Goal: Transaction & Acquisition: Purchase product/service

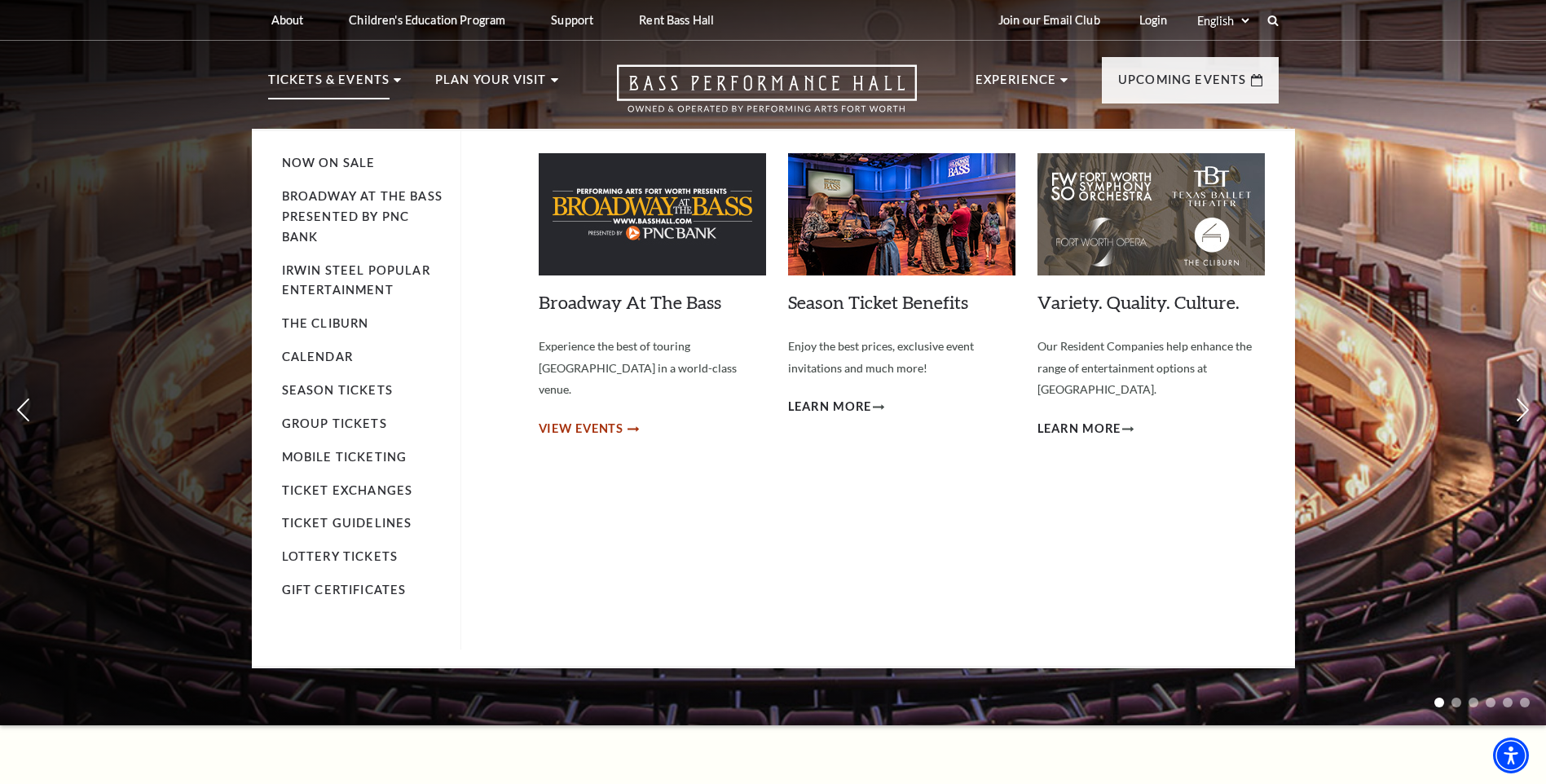
click at [616, 419] on span "View Events" at bounding box center [582, 429] width 85 height 21
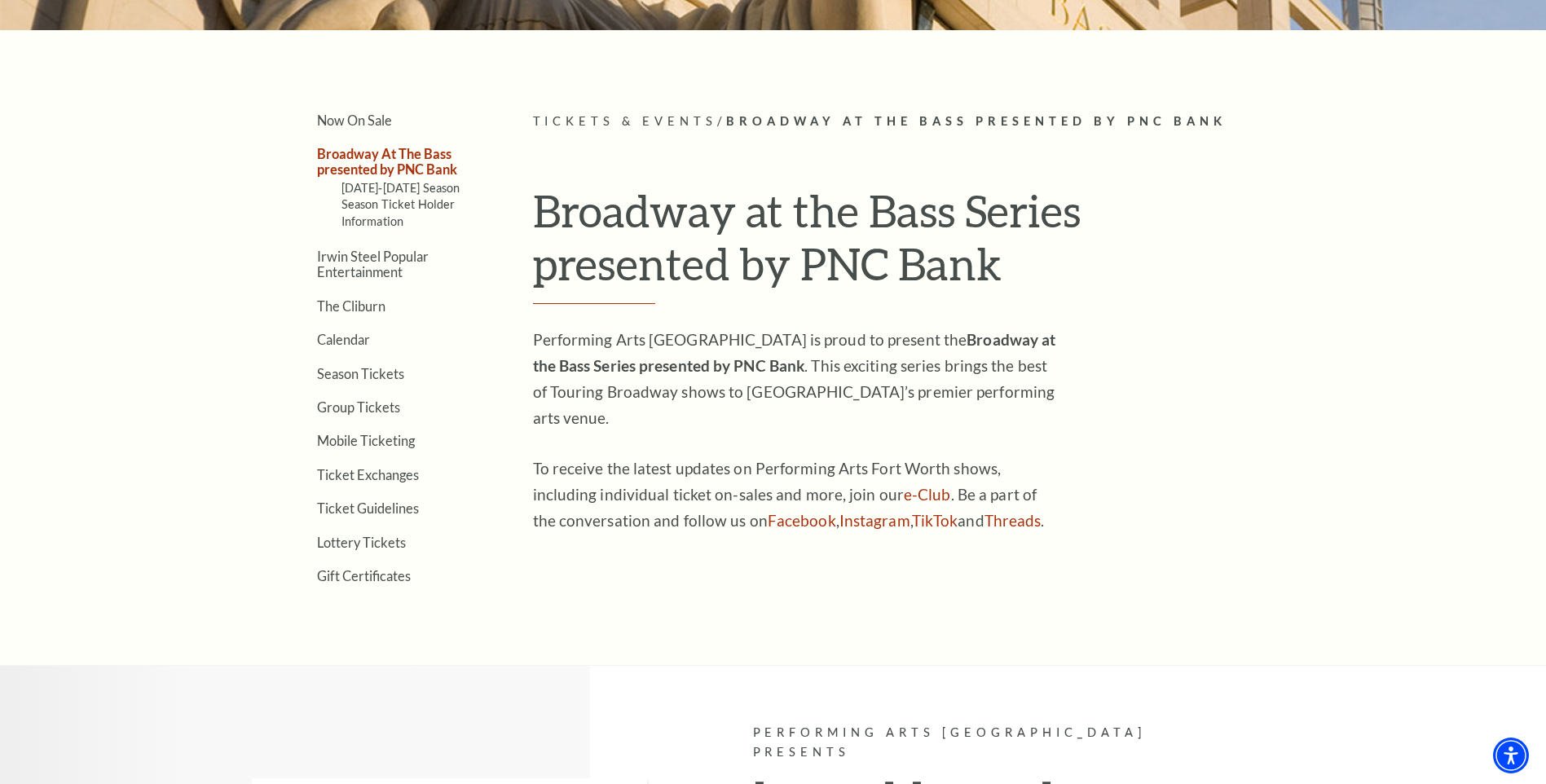
scroll to position [407, 0]
click at [350, 337] on link "Calendar" at bounding box center [344, 340] width 53 height 15
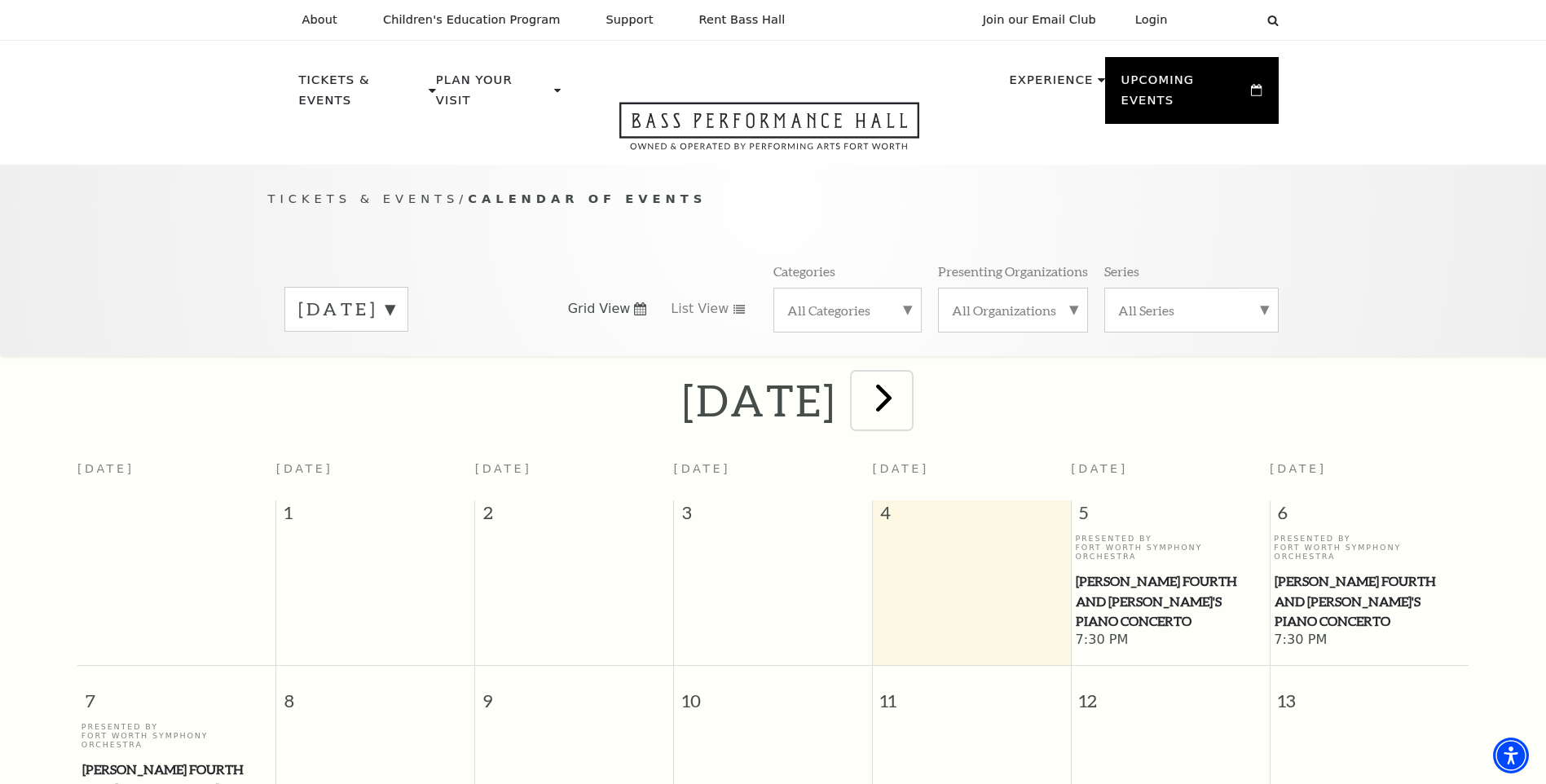
click at [908, 383] on span "next" at bounding box center [884, 397] width 46 height 46
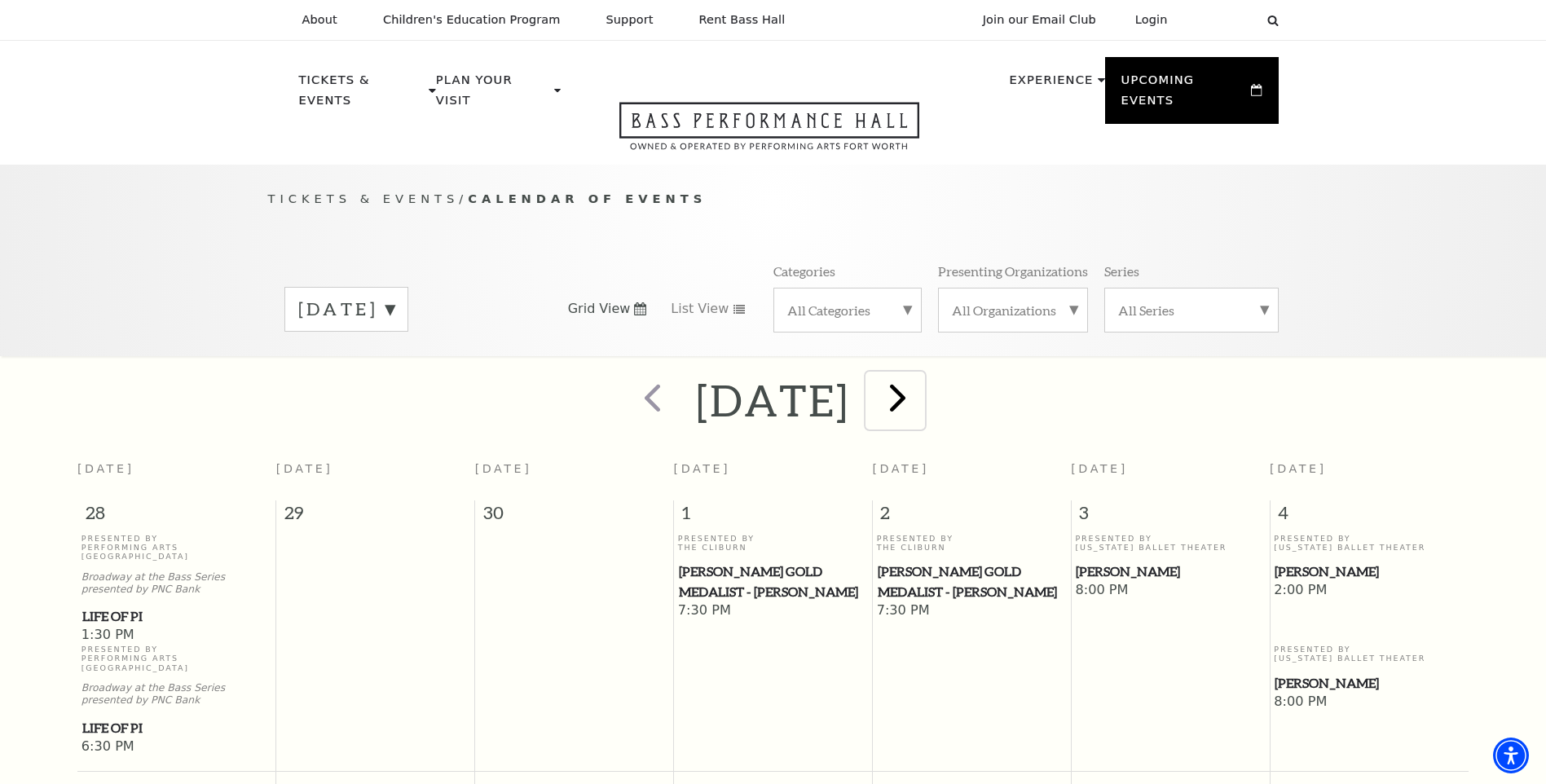
click at [921, 378] on span "next" at bounding box center [897, 397] width 46 height 46
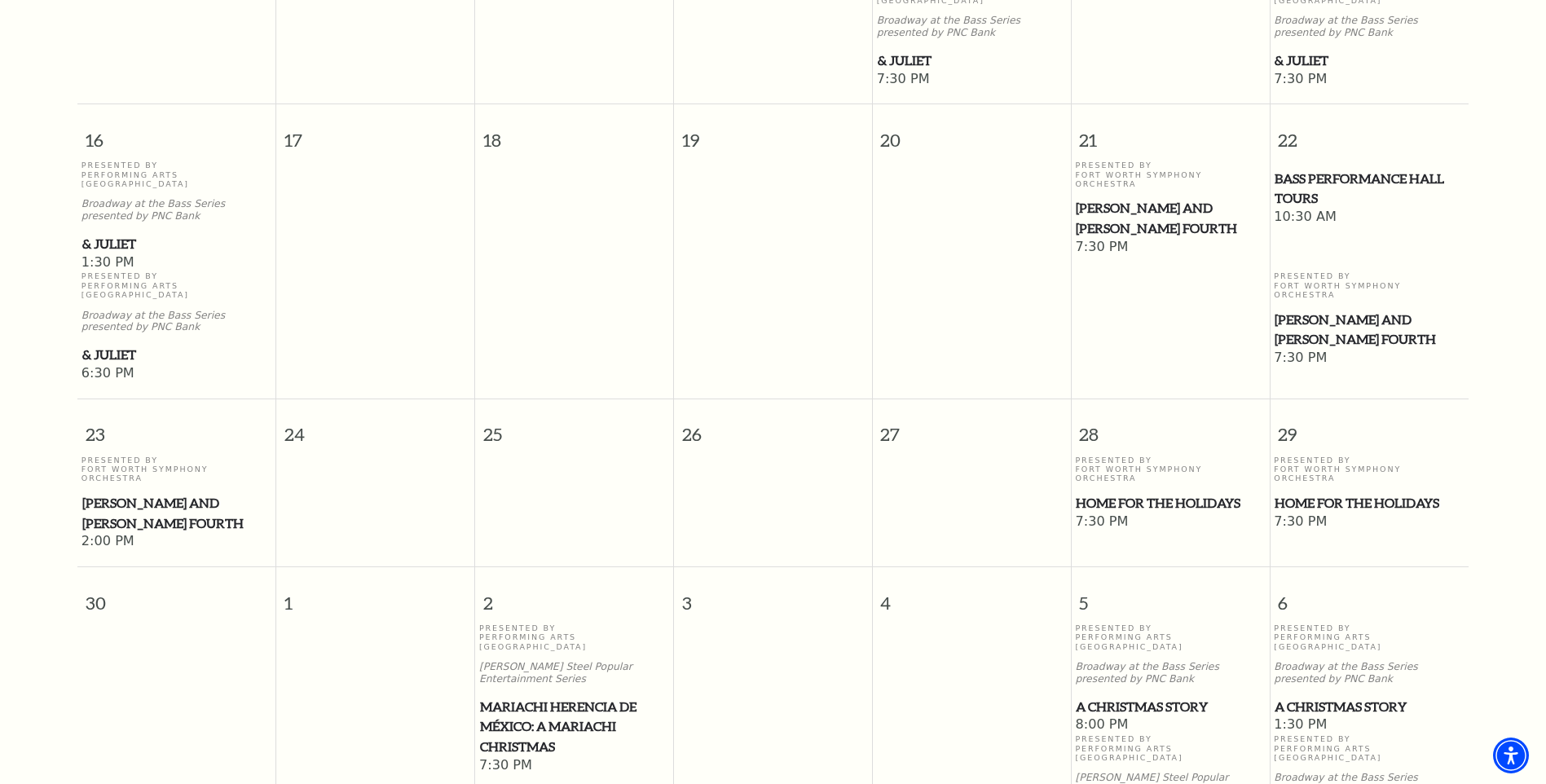
scroll to position [1285, 0]
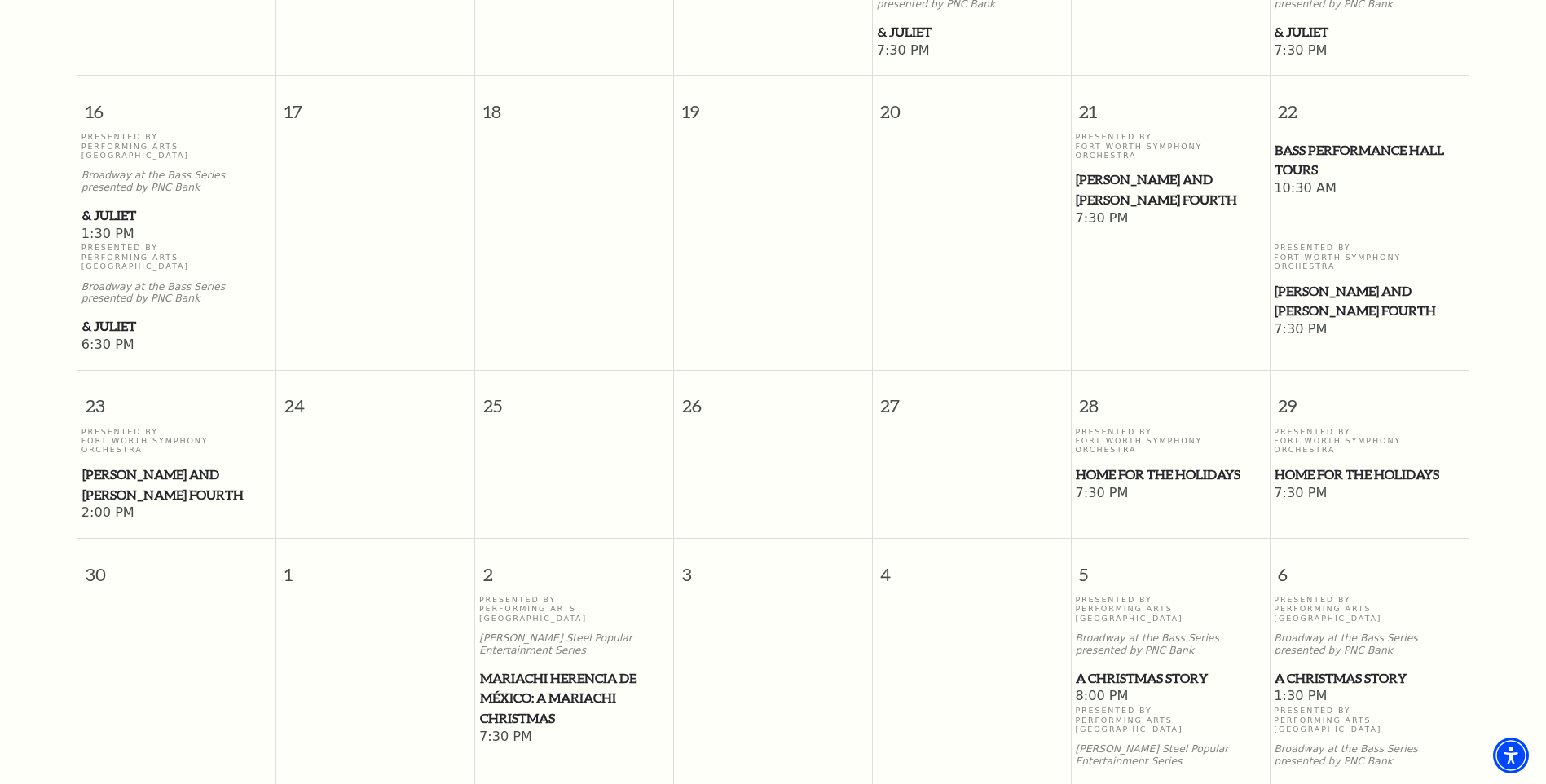
click at [593, 668] on span "Mariachi Herencia de México: A Mariachi Christmas" at bounding box center [574, 699] width 189 height 61
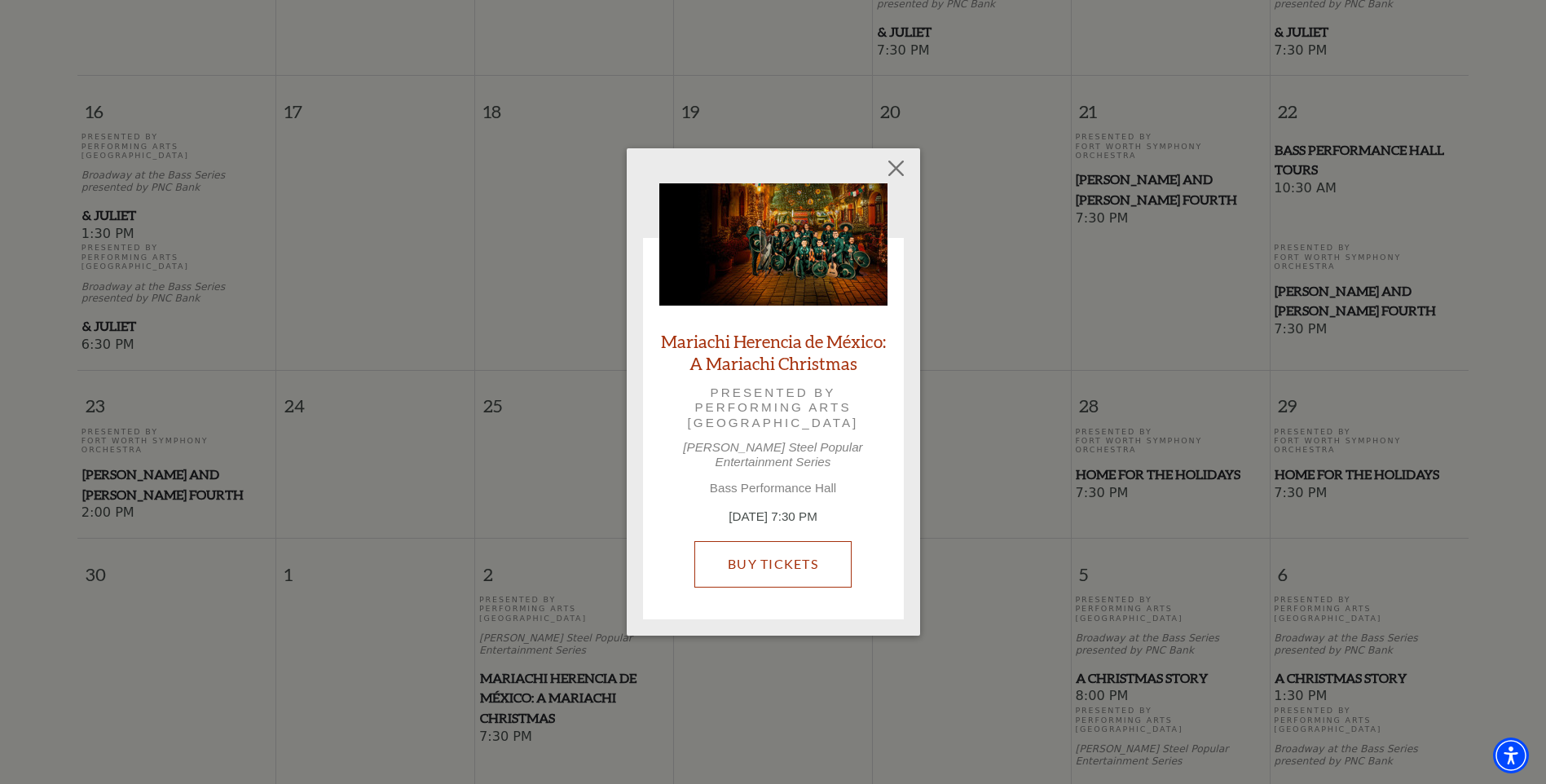
click at [819, 563] on link "Buy Tickets" at bounding box center [773, 563] width 157 height 45
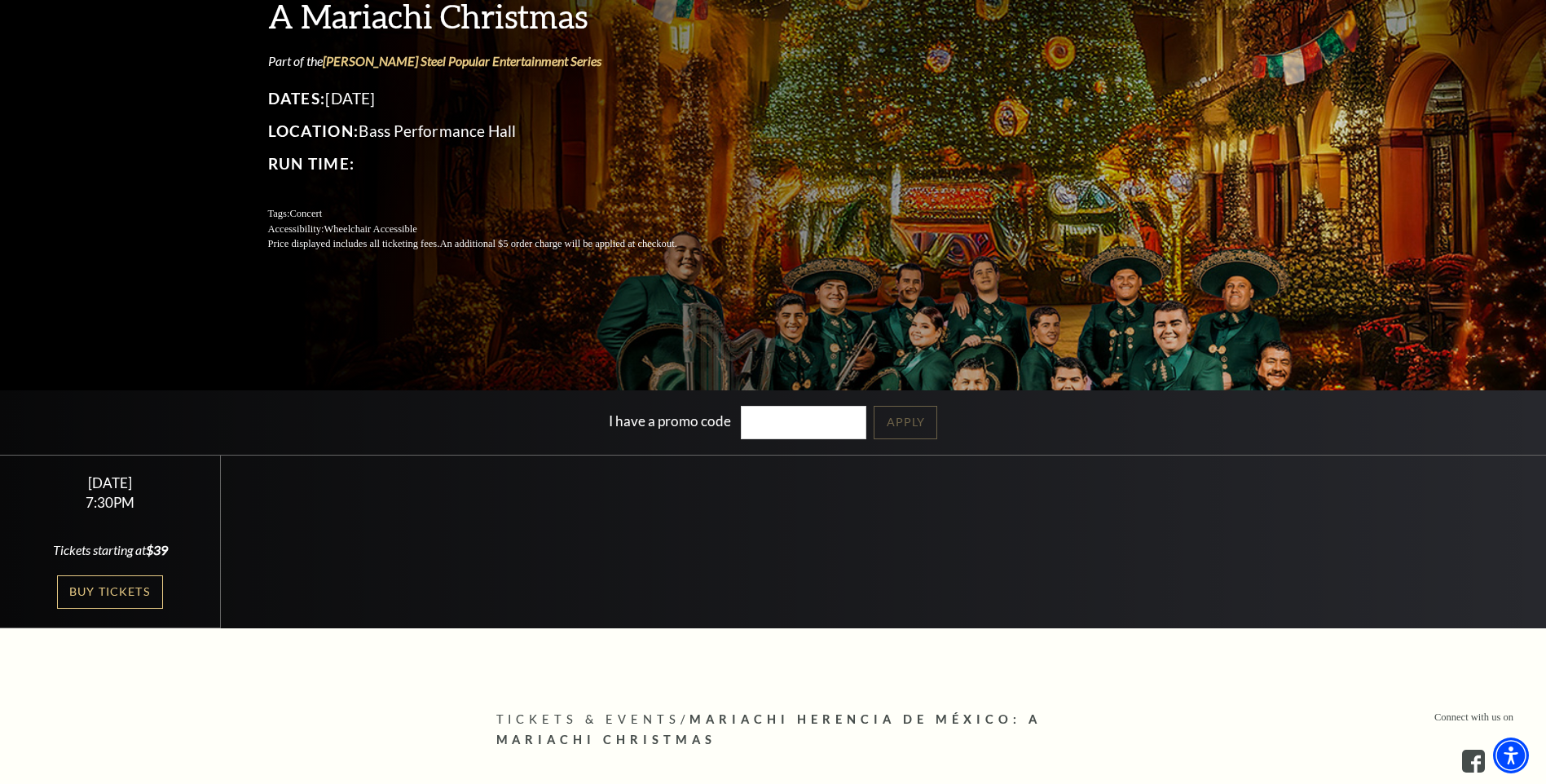
scroll to position [244, 0]
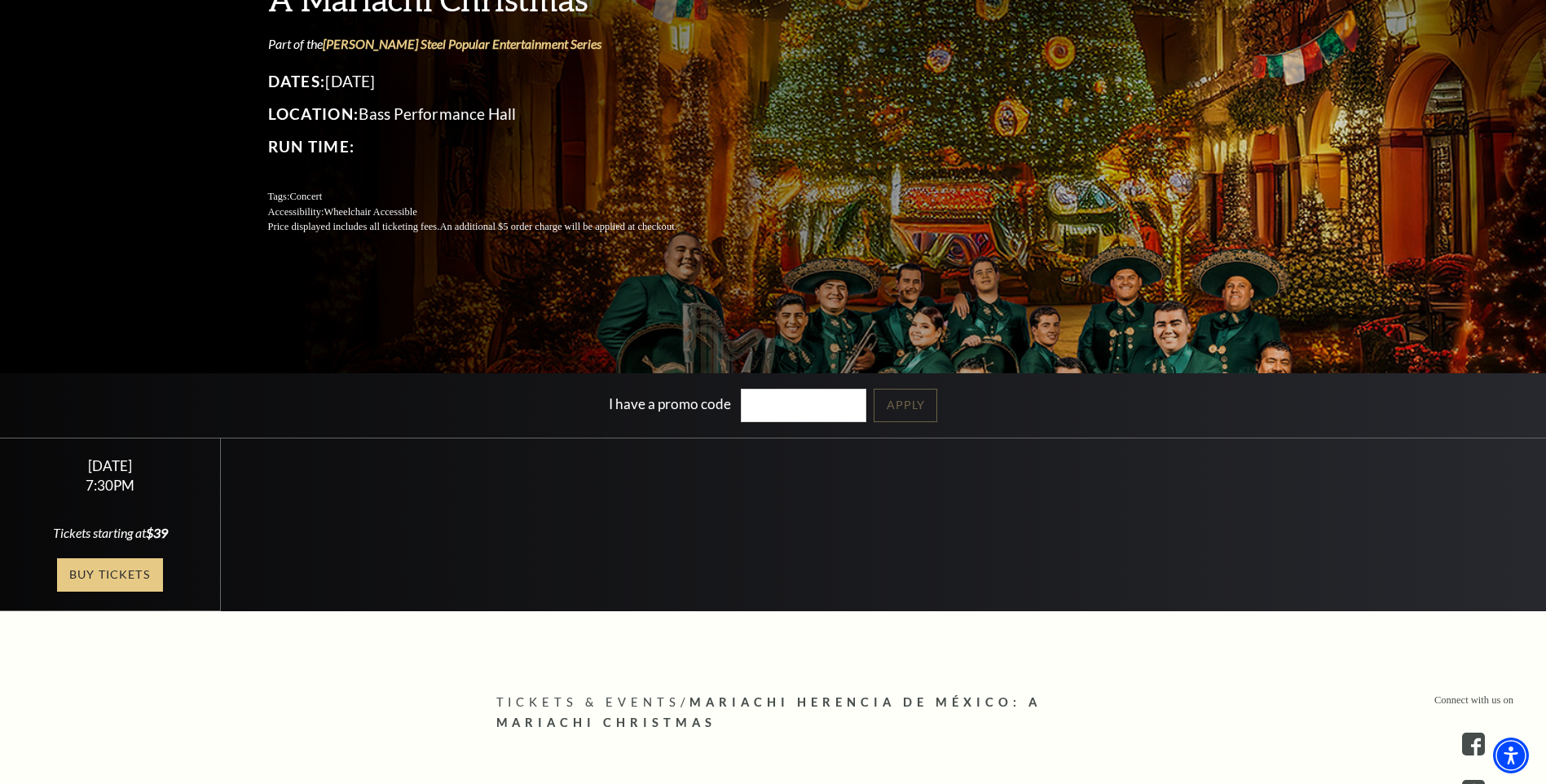
click at [99, 585] on link "Buy Tickets" at bounding box center [110, 574] width 106 height 33
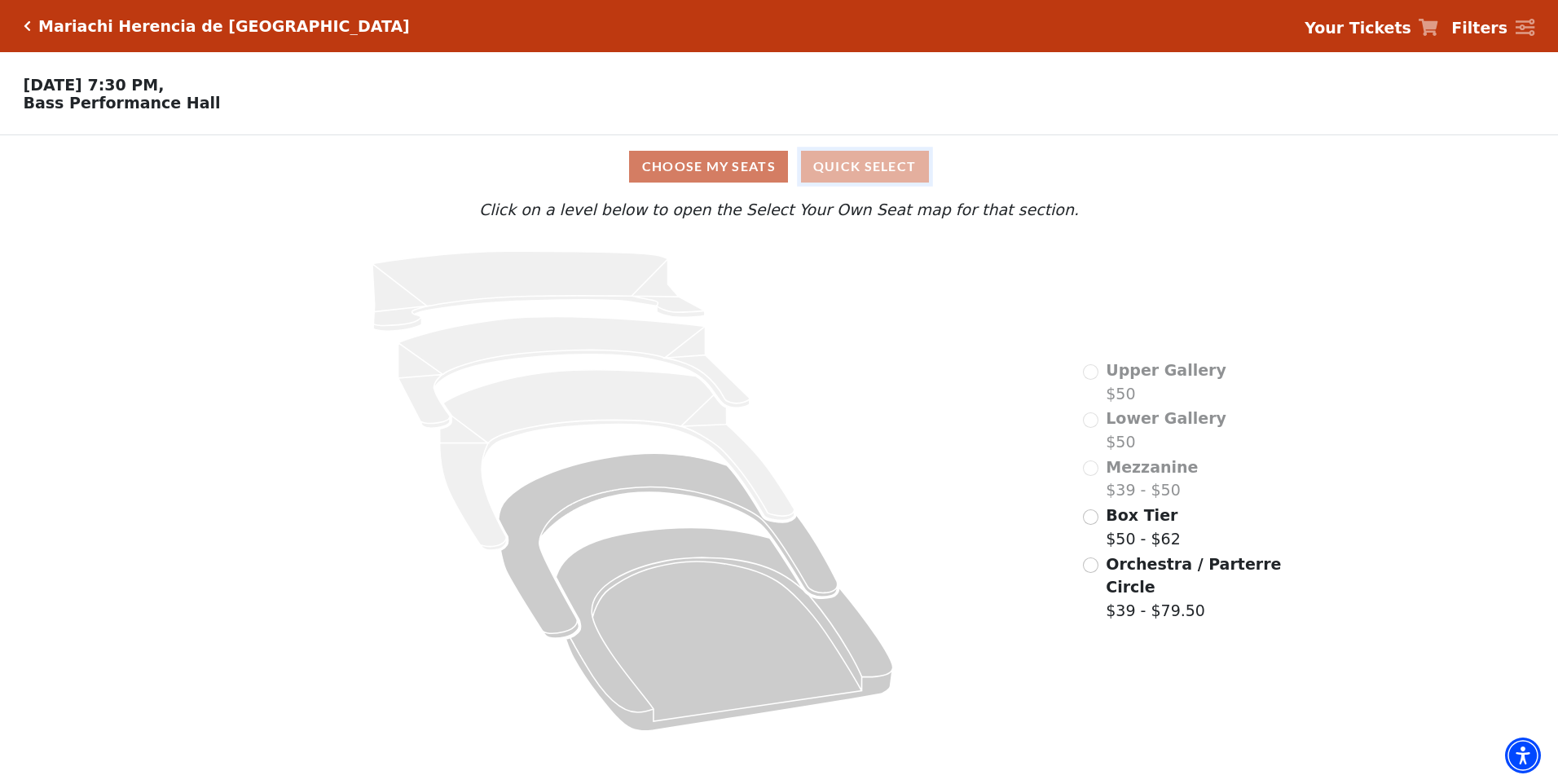
click at [869, 168] on button "Quick Select" at bounding box center [865, 167] width 128 height 32
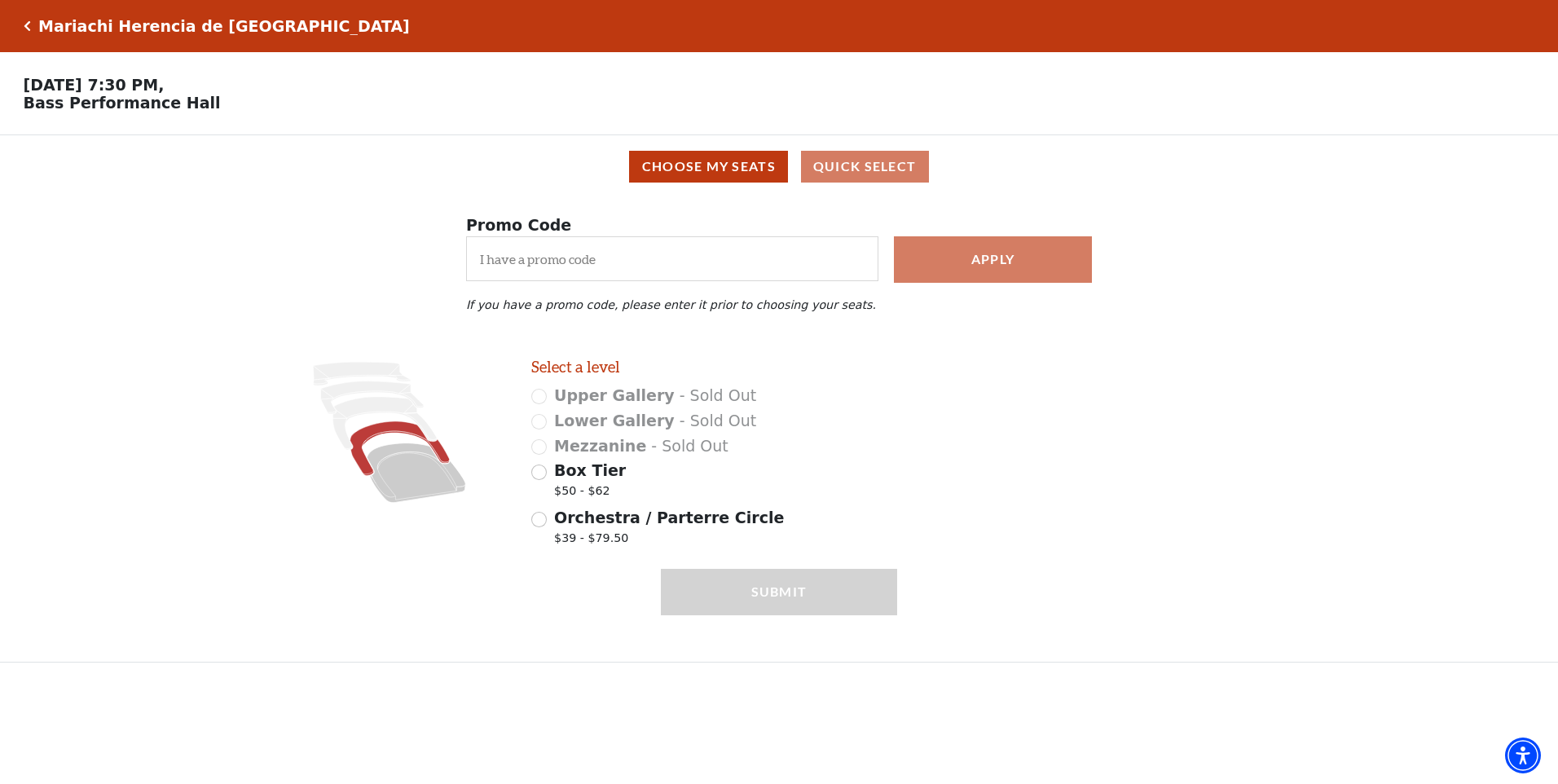
click at [396, 437] on icon at bounding box center [400, 448] width 99 height 54
radio input "true"
click at [931, 499] on input "Price Level A $50.00" at bounding box center [928, 490] width 15 height 15
radio input "true"
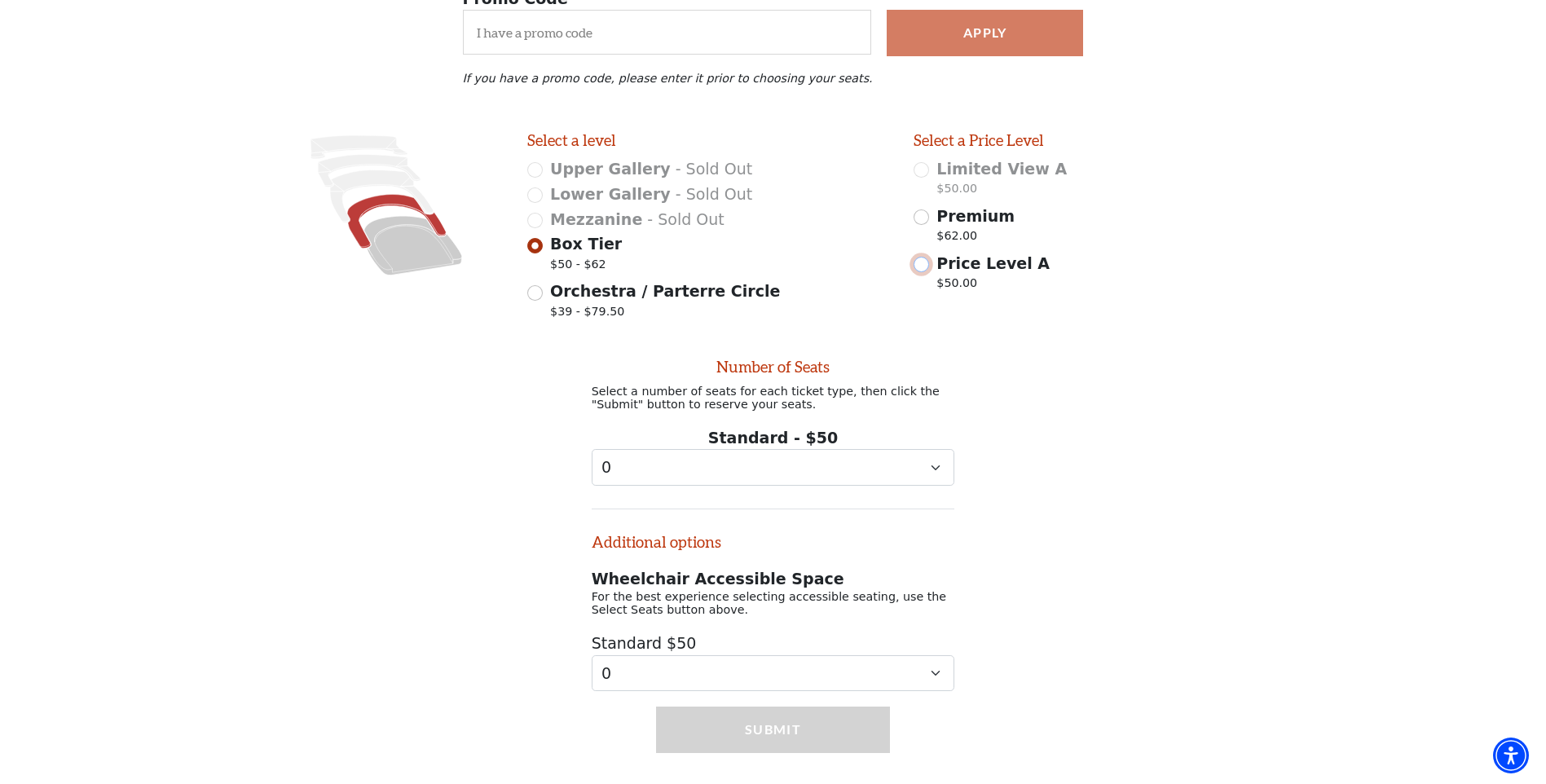
scroll to position [277, 0]
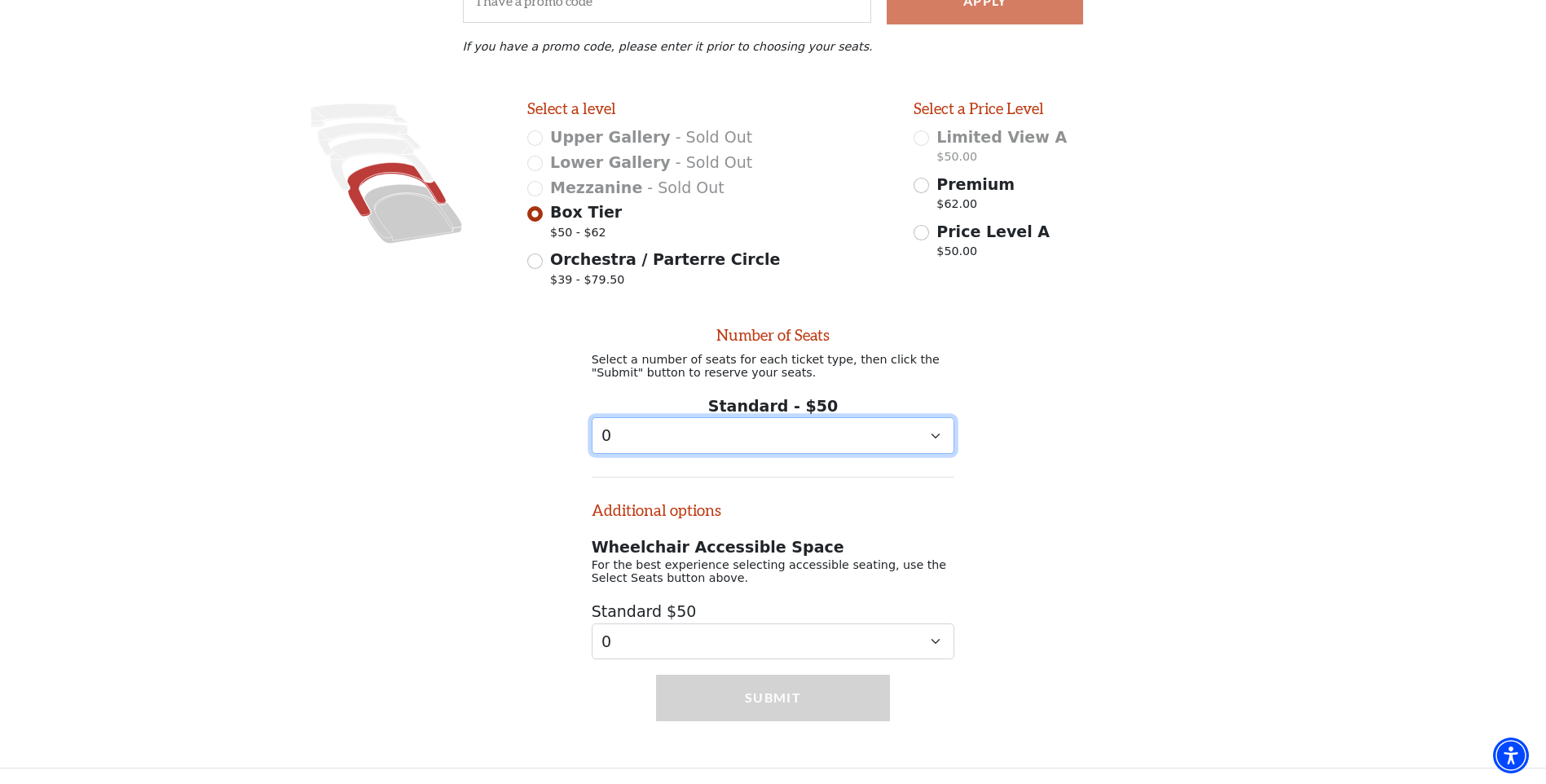
click at [929, 438] on select "0 1 2 3 4 5 6 7 8 9" at bounding box center [774, 436] width 364 height 37
click at [1068, 435] on div "Number of Seats Select a number of seats for each ticket type, then click the "…" at bounding box center [773, 476] width 1546 height 365
click at [931, 439] on select "0 1 2 3 4 5 6 7 8 9" at bounding box center [774, 436] width 364 height 37
select select "5"
click at [592, 418] on select "0 1 2 3 4 5 6 7 8 9" at bounding box center [774, 436] width 364 height 37
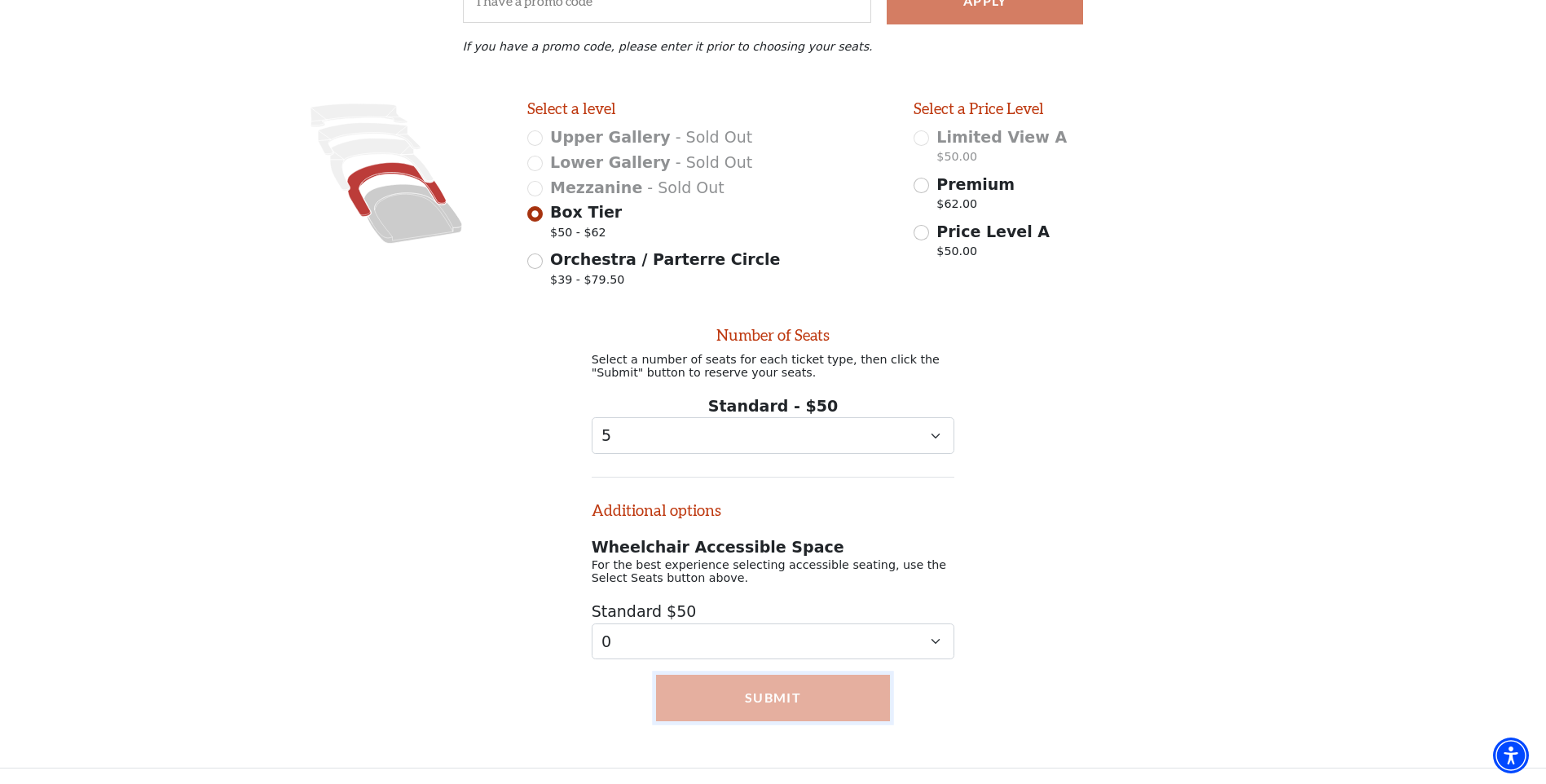
click at [800, 713] on button "Submit" at bounding box center [774, 697] width 235 height 45
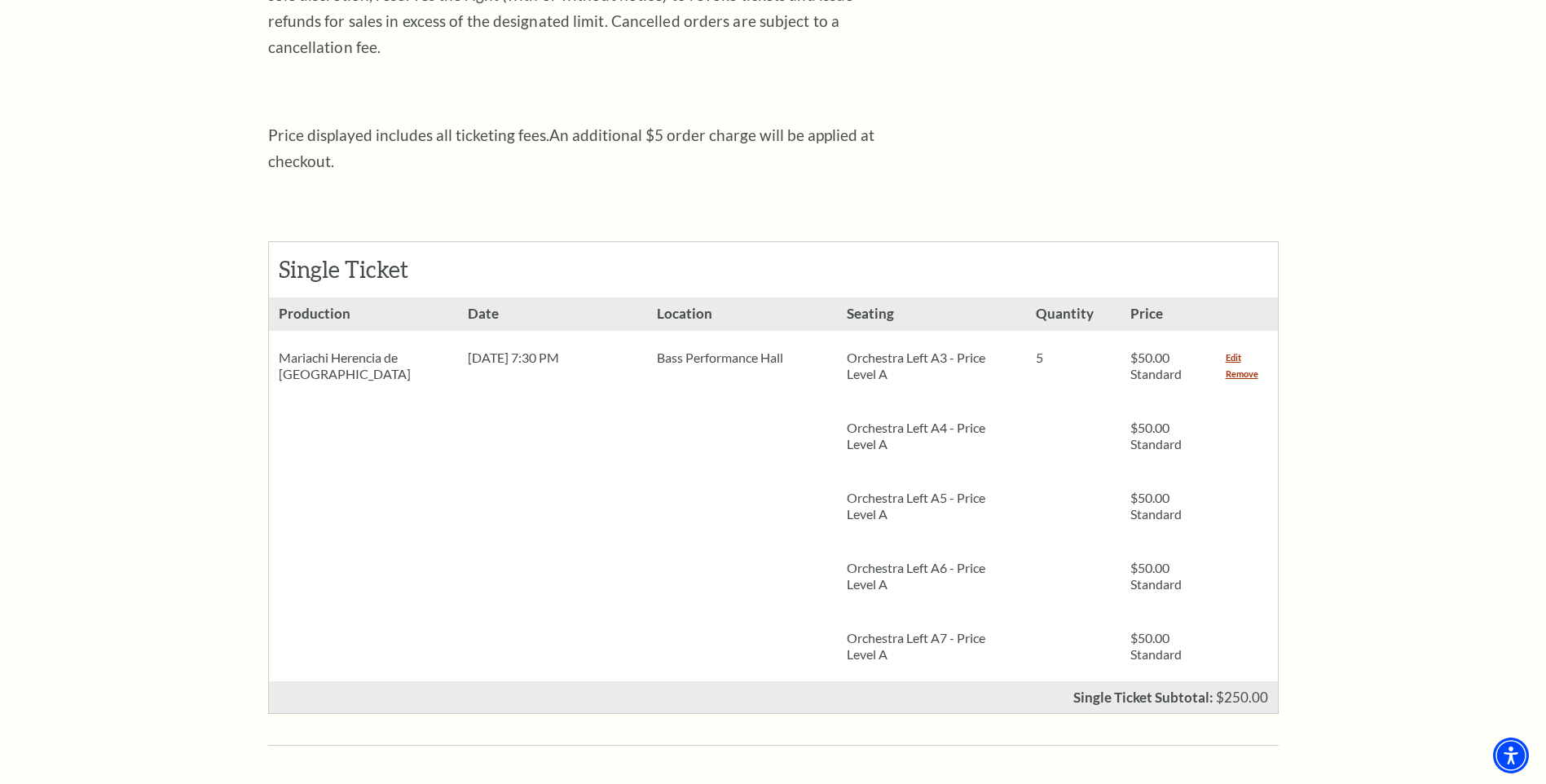
scroll to position [570, 0]
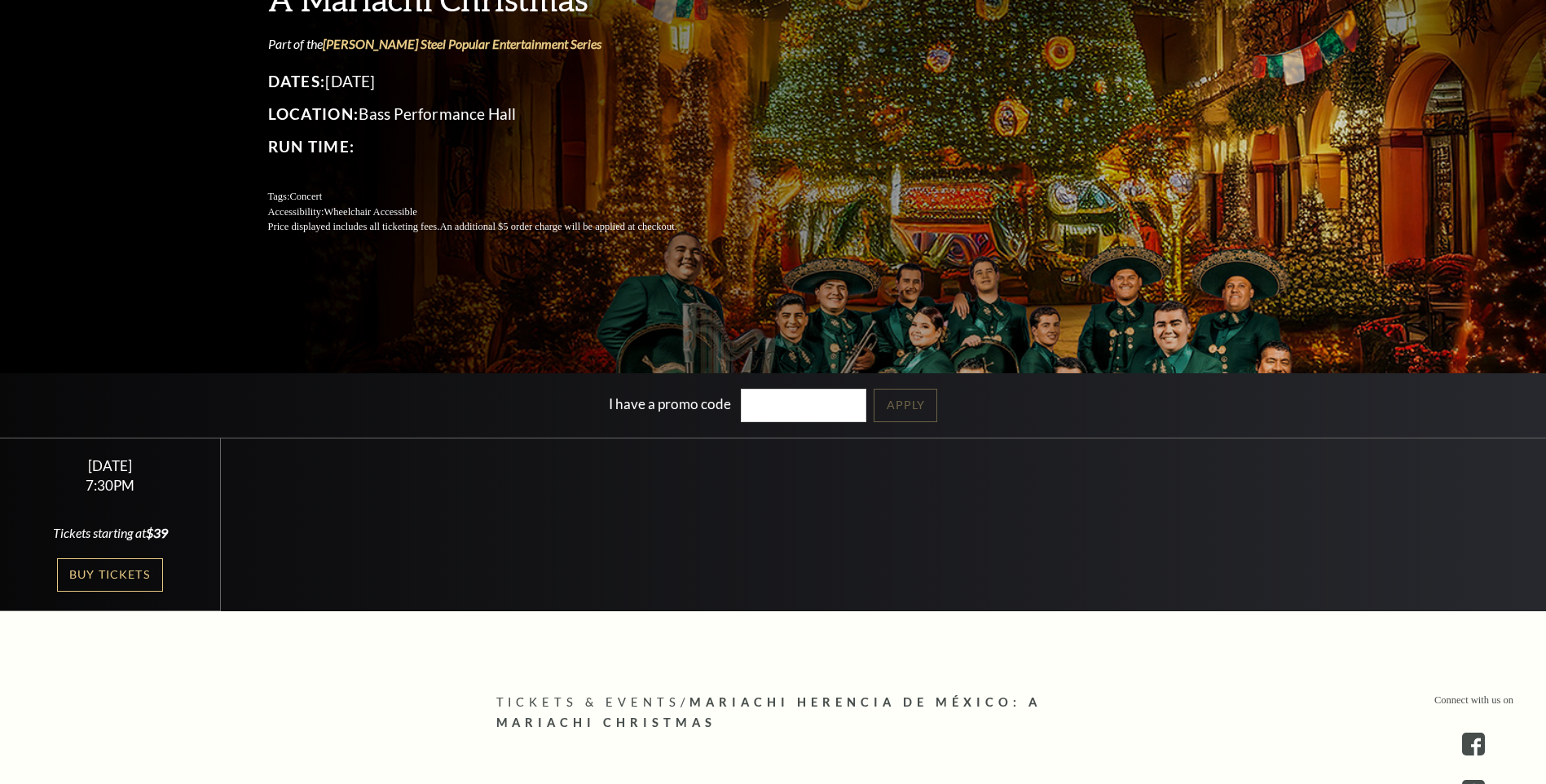
scroll to position [244, 0]
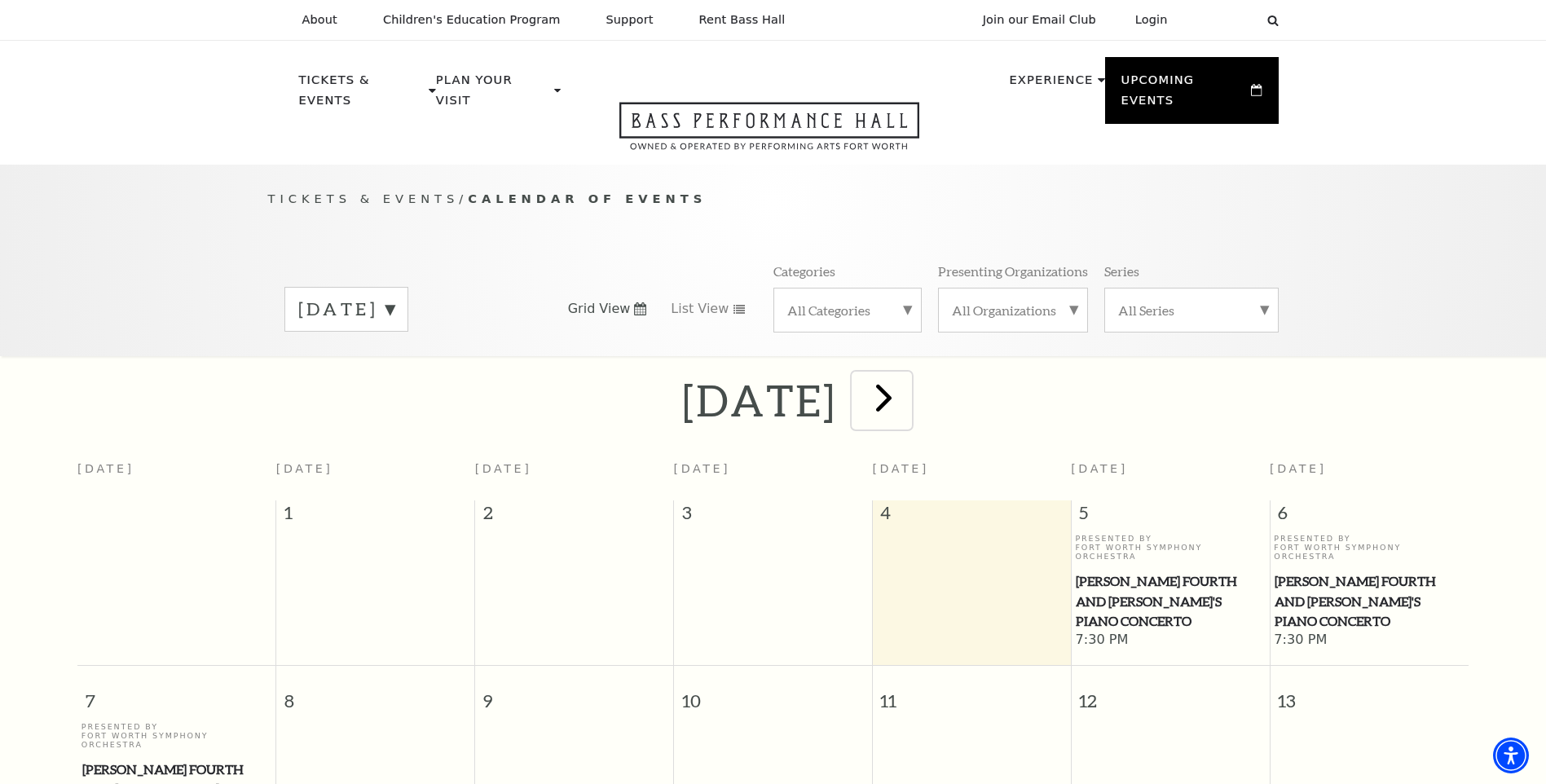
click at [908, 387] on span "next" at bounding box center [884, 397] width 46 height 46
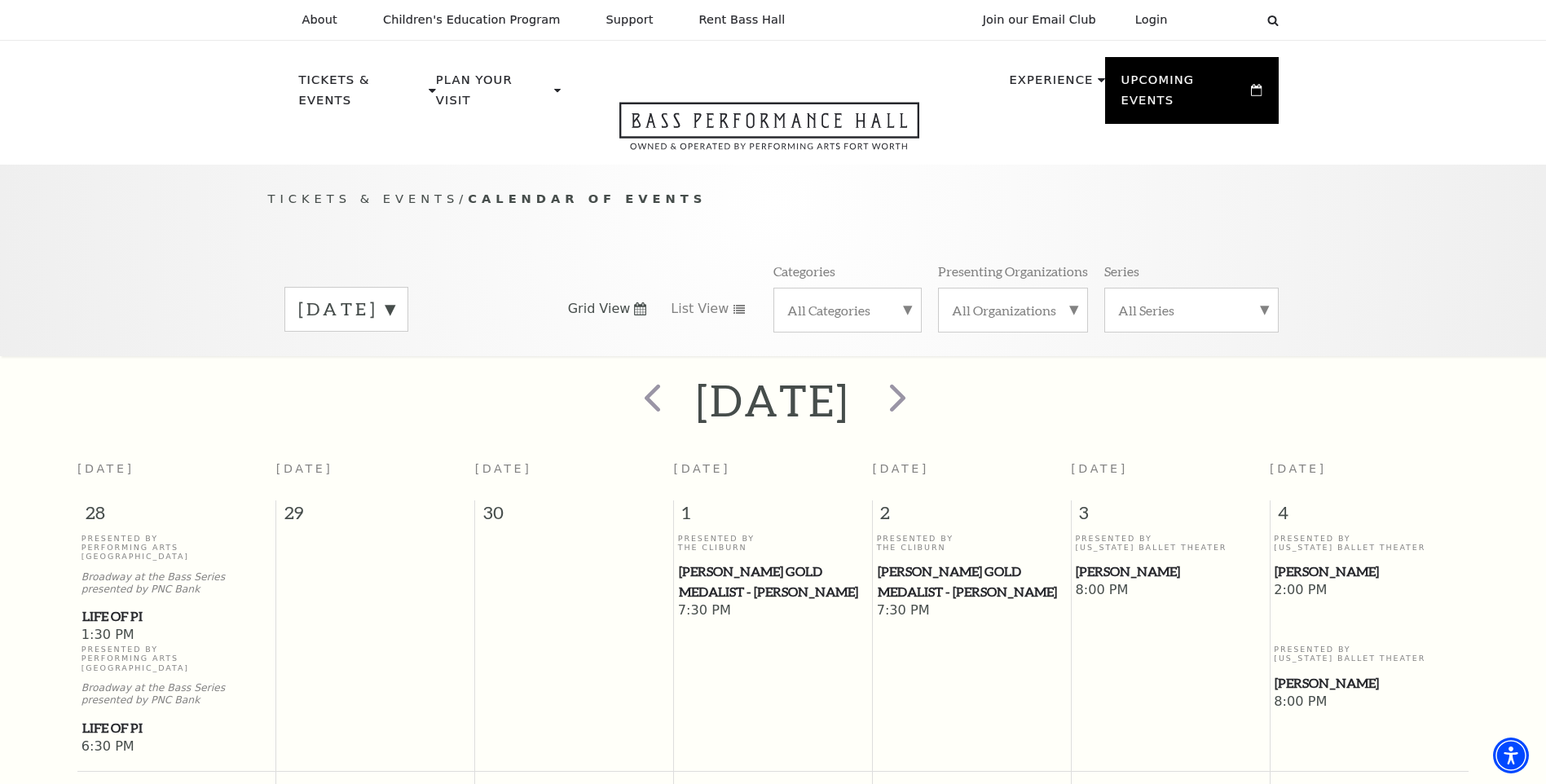
scroll to position [144, 0]
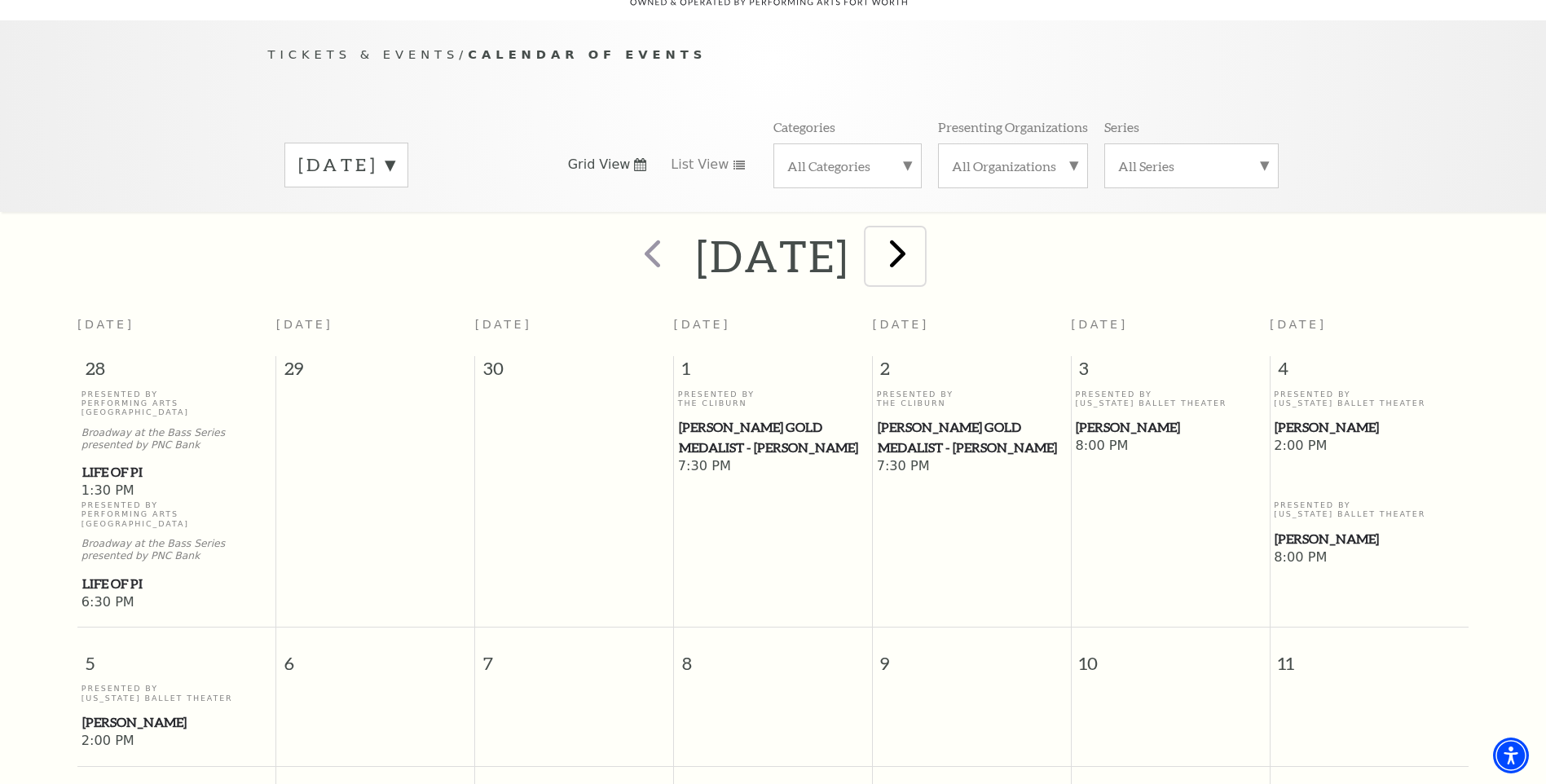
click at [921, 240] on span "next" at bounding box center [897, 253] width 46 height 46
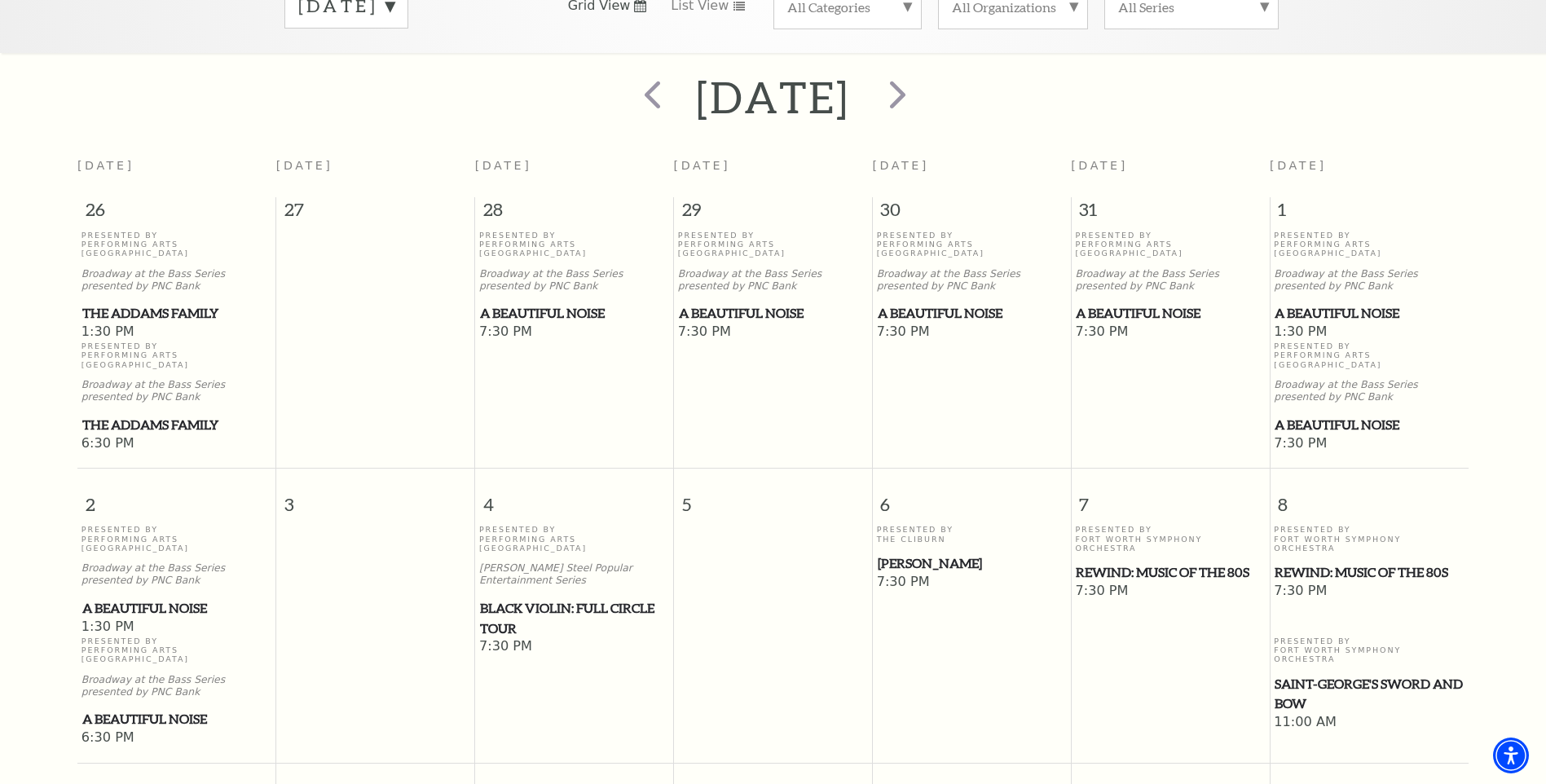
scroll to position [62, 0]
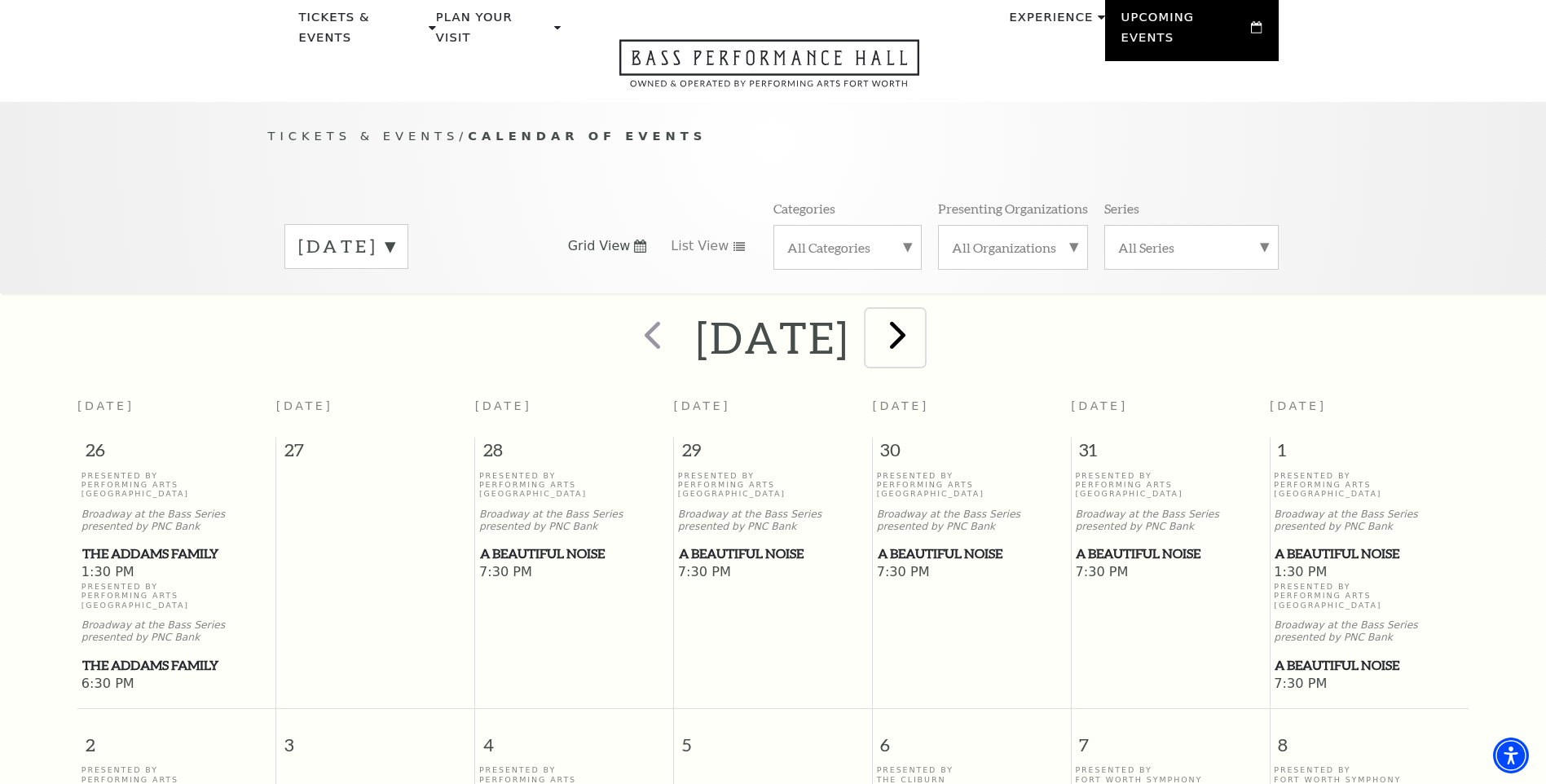
click at [921, 313] on span "next" at bounding box center [897, 334] width 46 height 46
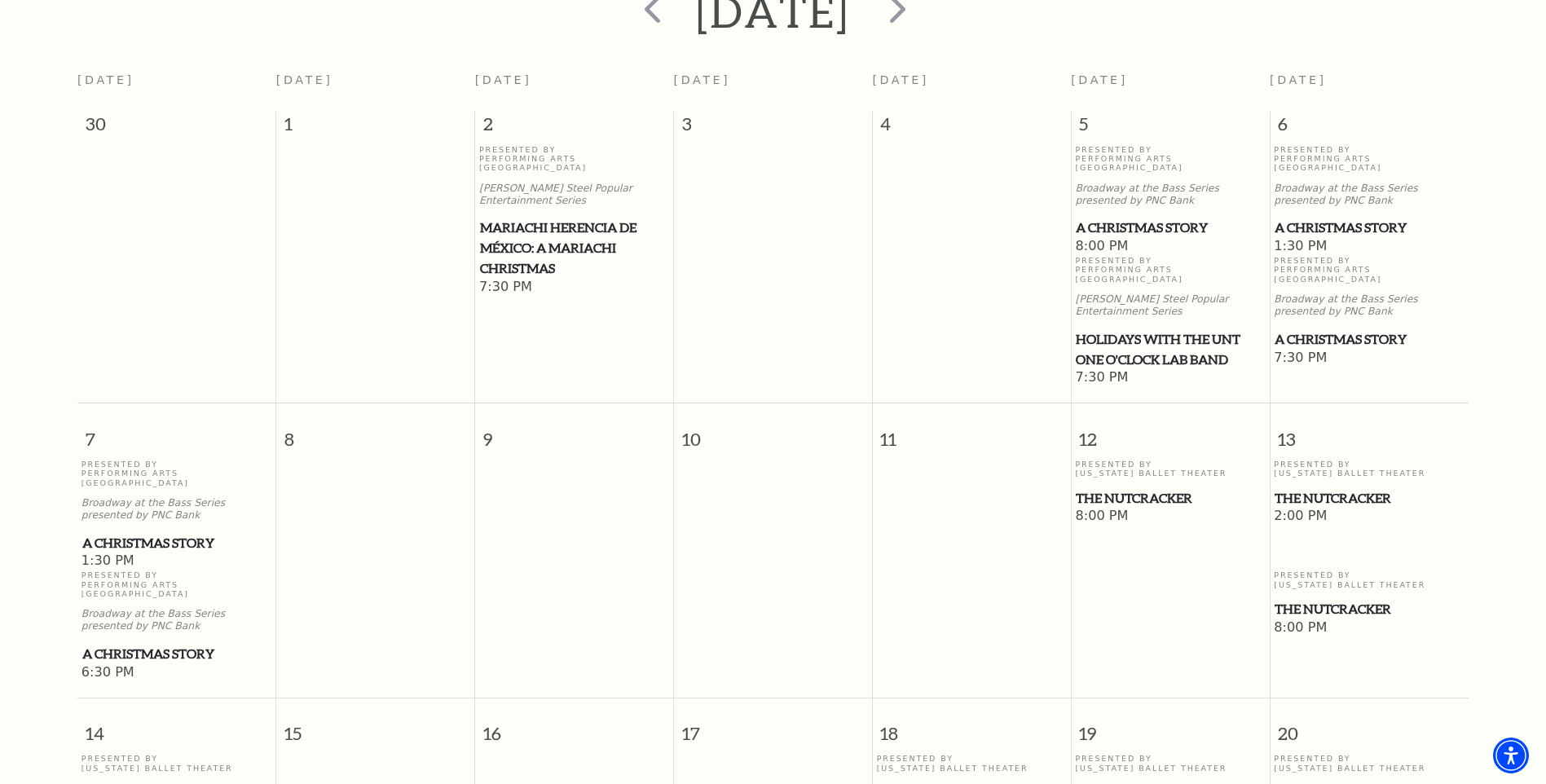
scroll to position [307, 0]
